Goal: Find specific page/section: Find specific page/section

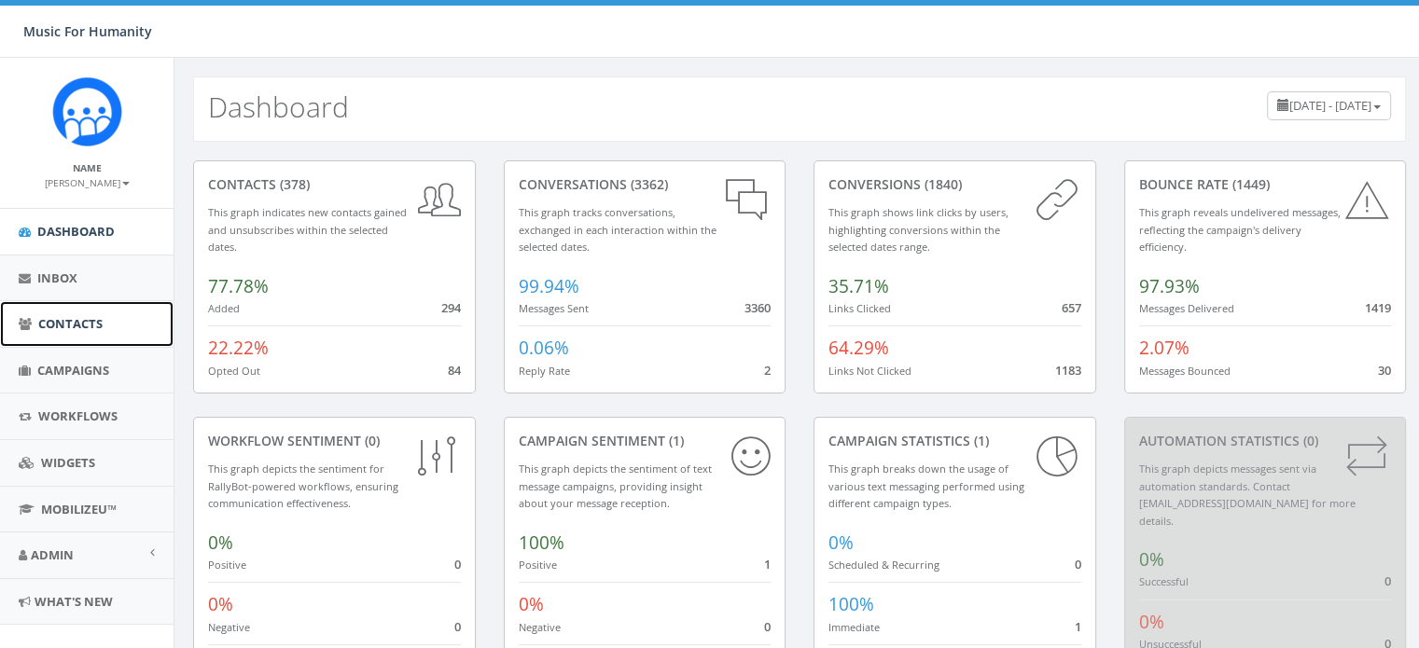
click at [63, 316] on span "Contacts" at bounding box center [70, 323] width 64 height 17
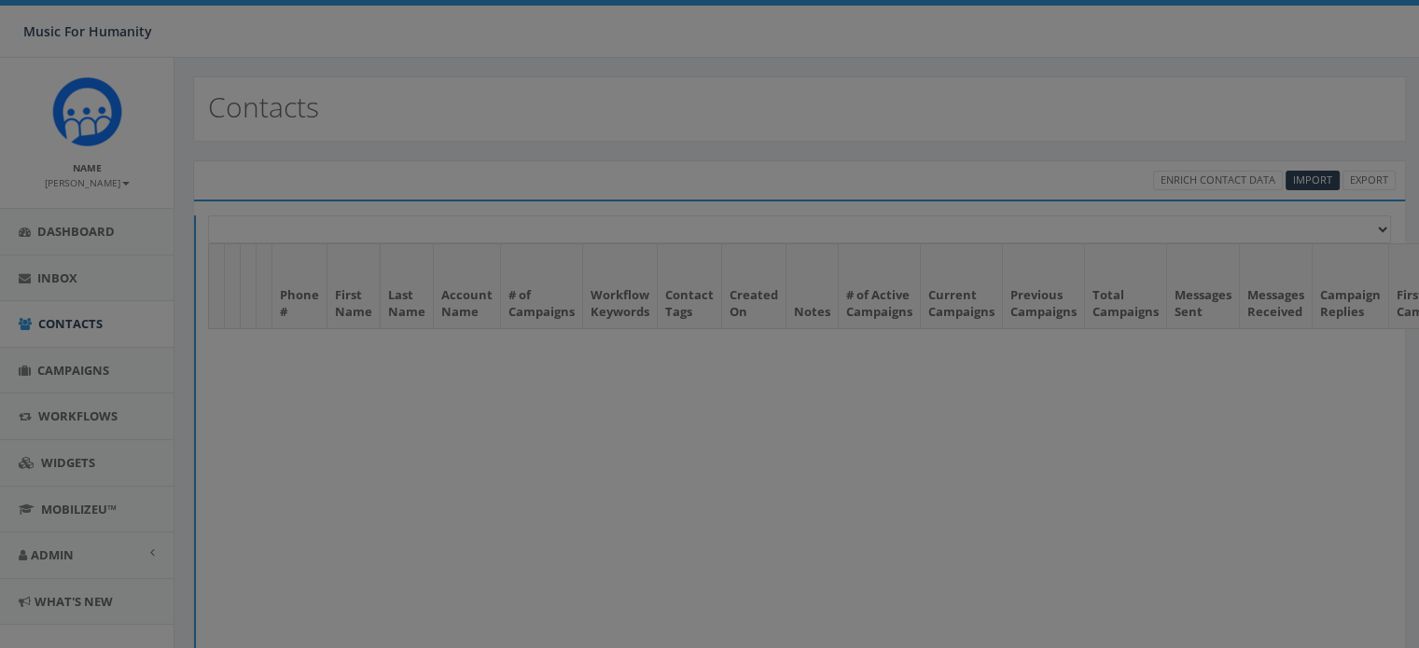
select select
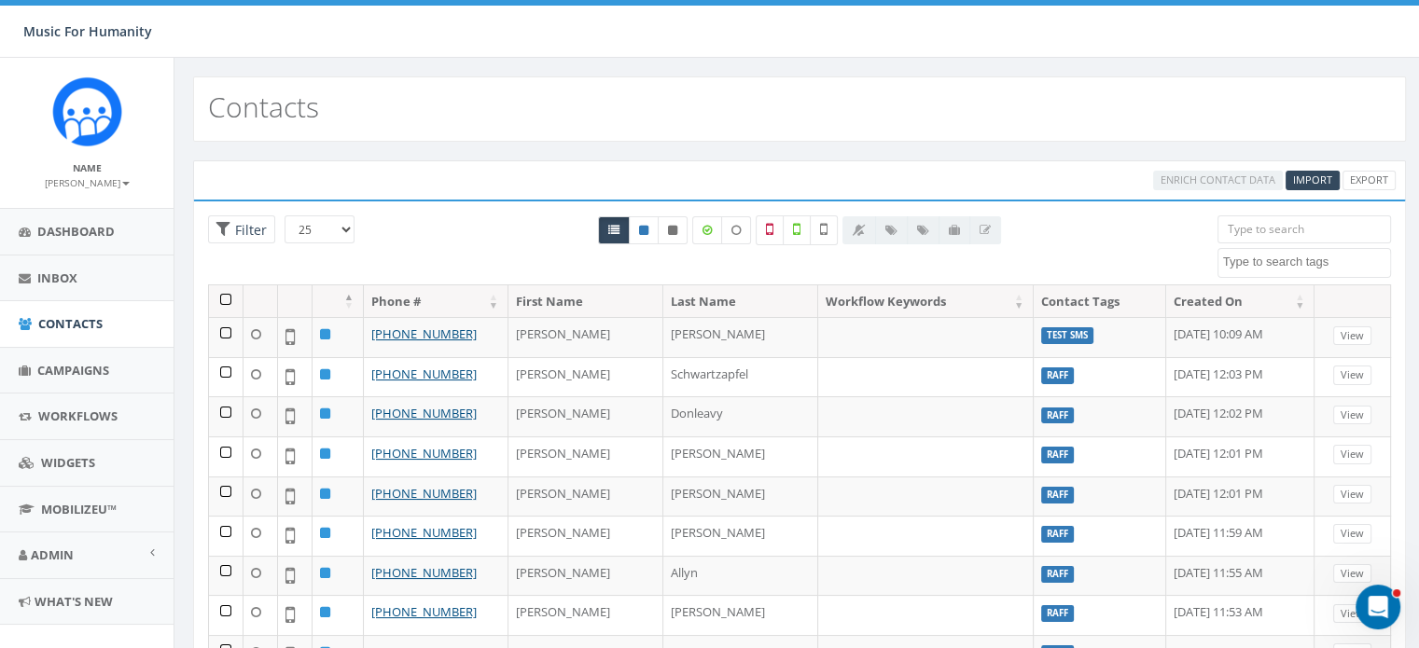
click at [1259, 225] on input "search" at bounding box center [1304, 230] width 174 height 28
paste input "703-440-7905"
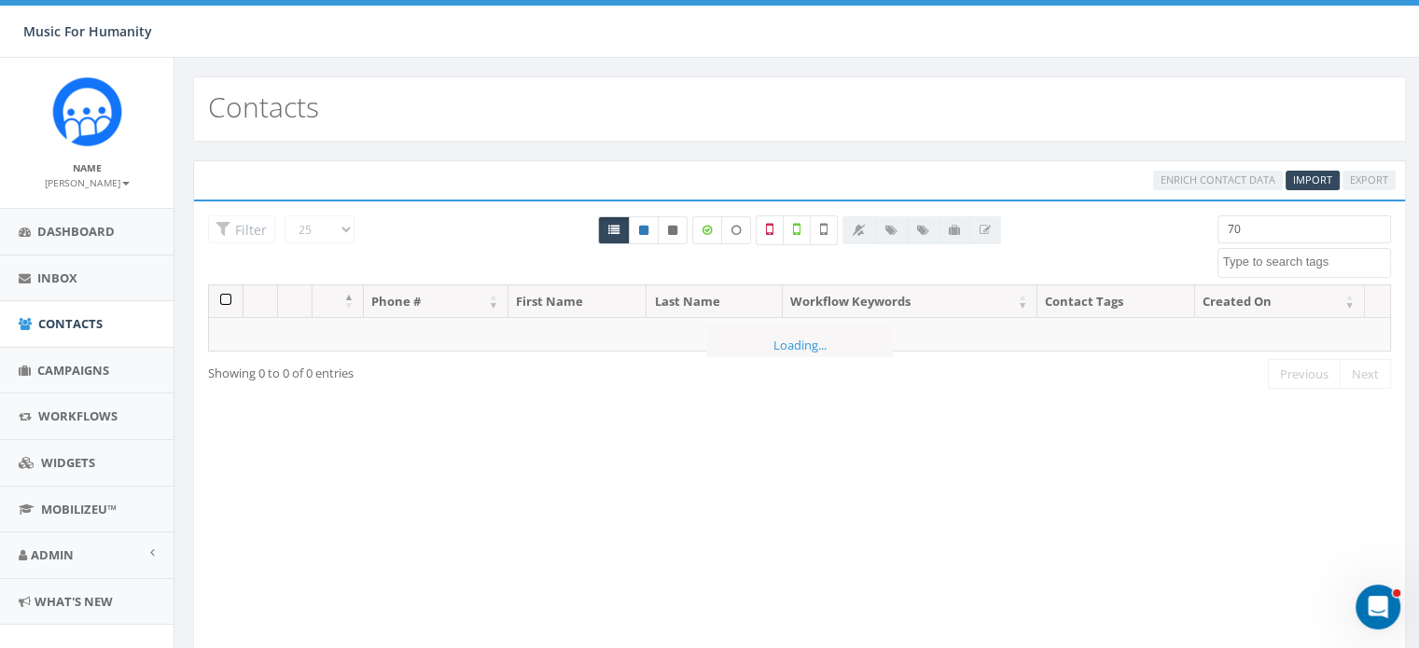
type input "7"
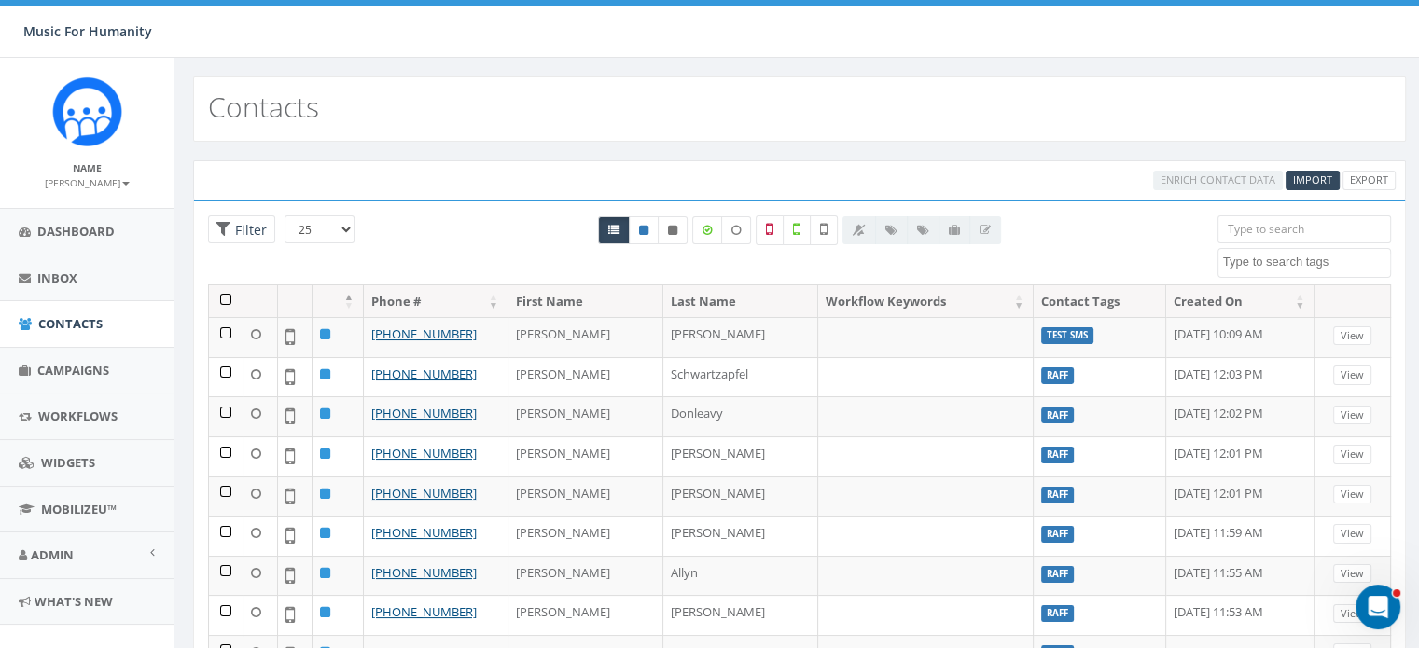
click at [1238, 231] on input "search" at bounding box center [1304, 230] width 174 height 28
paste input "3292267556"
type input "3292267556"
click at [1238, 231] on input "3292267556" at bounding box center [1304, 230] width 174 height 28
